Goal: Task Accomplishment & Management: Use online tool/utility

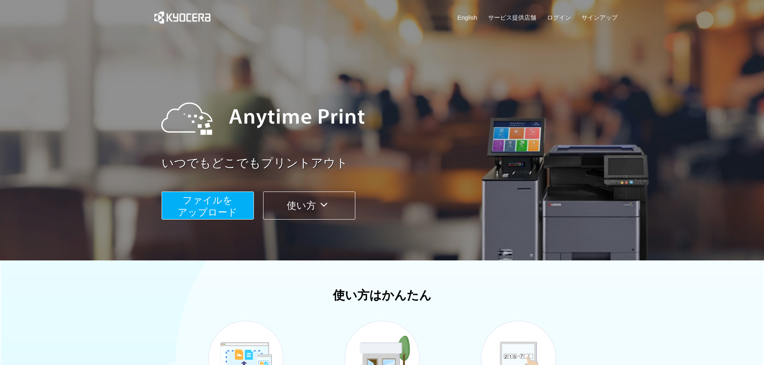
click at [233, 212] on span "ファイルを ​​アップロード" at bounding box center [208, 206] width 60 height 23
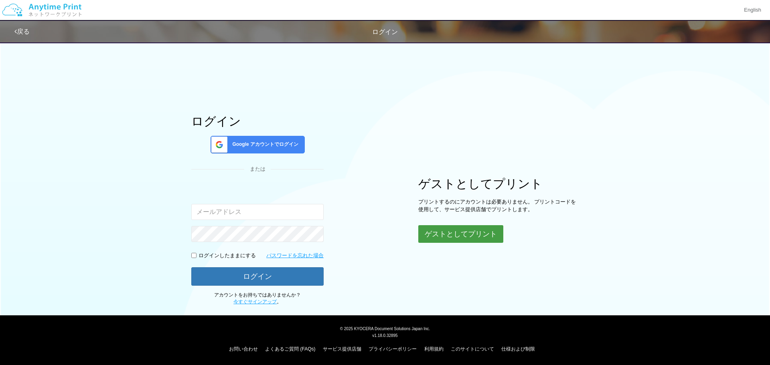
click at [468, 237] on button "ゲストとしてプリント" at bounding box center [460, 234] width 85 height 18
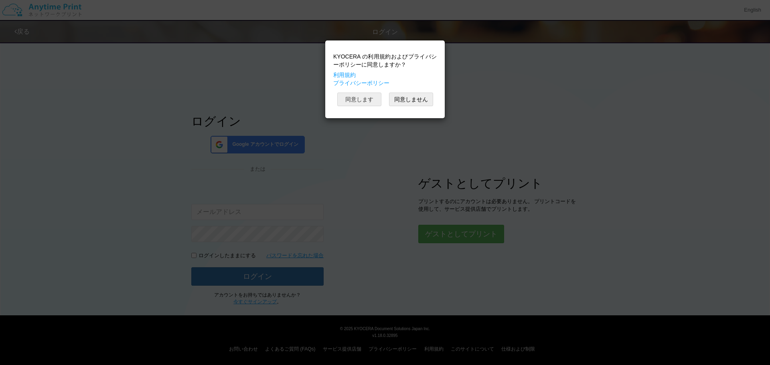
click at [368, 102] on button "同意します" at bounding box center [359, 100] width 44 height 14
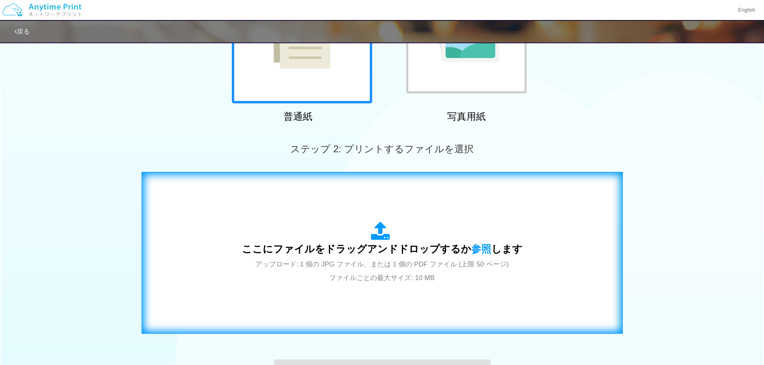
scroll to position [160, 0]
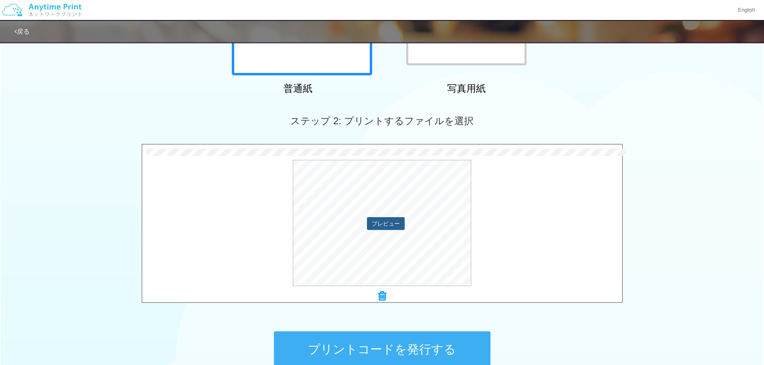
click at [393, 223] on button "プレビュー" at bounding box center [386, 223] width 38 height 13
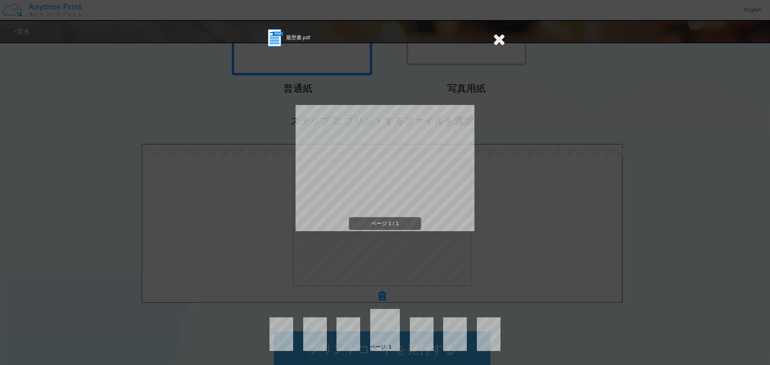
click at [498, 40] on icon at bounding box center [499, 39] width 12 height 16
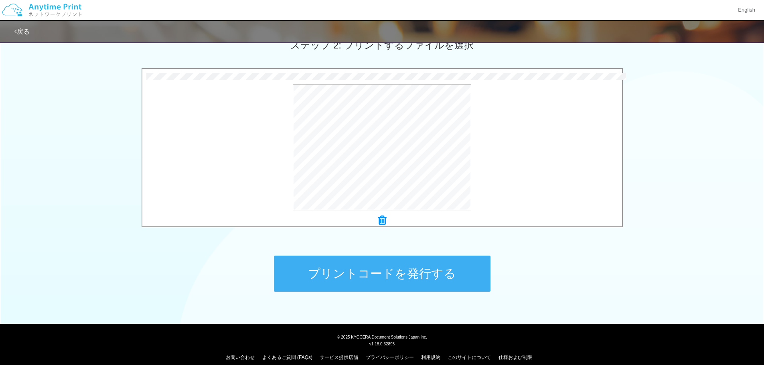
scroll to position [245, 0]
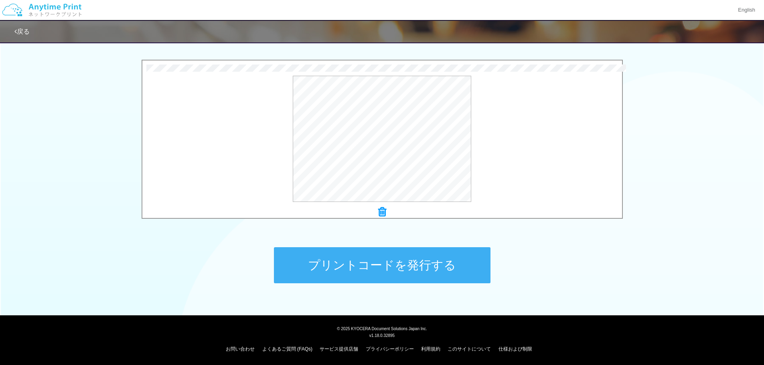
click at [415, 261] on button "プリントコードを発行する" at bounding box center [382, 265] width 217 height 36
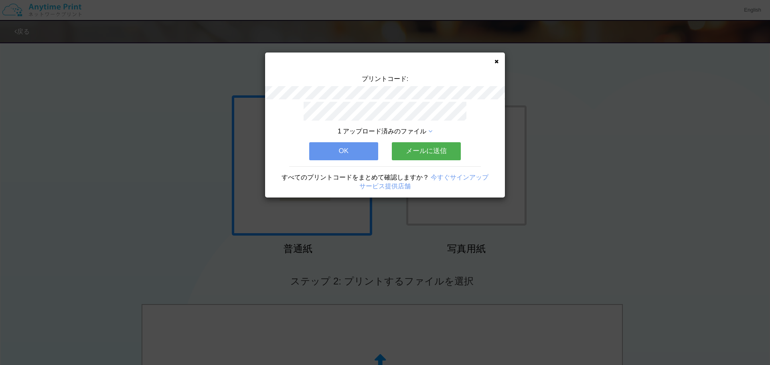
click at [359, 149] on button "OK" at bounding box center [343, 151] width 69 height 18
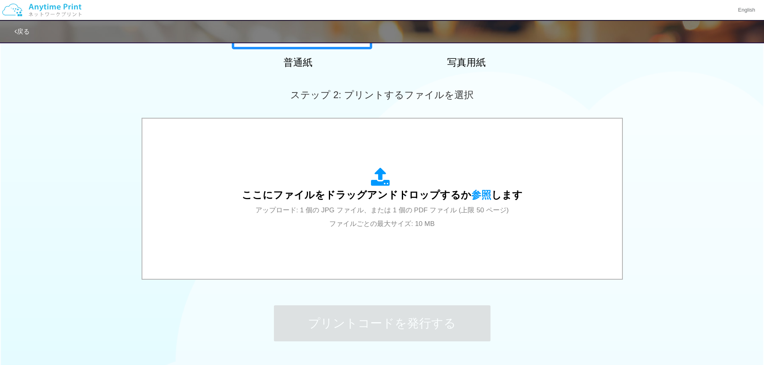
scroll to position [245, 0]
